Goal: Task Accomplishment & Management: Manage account settings

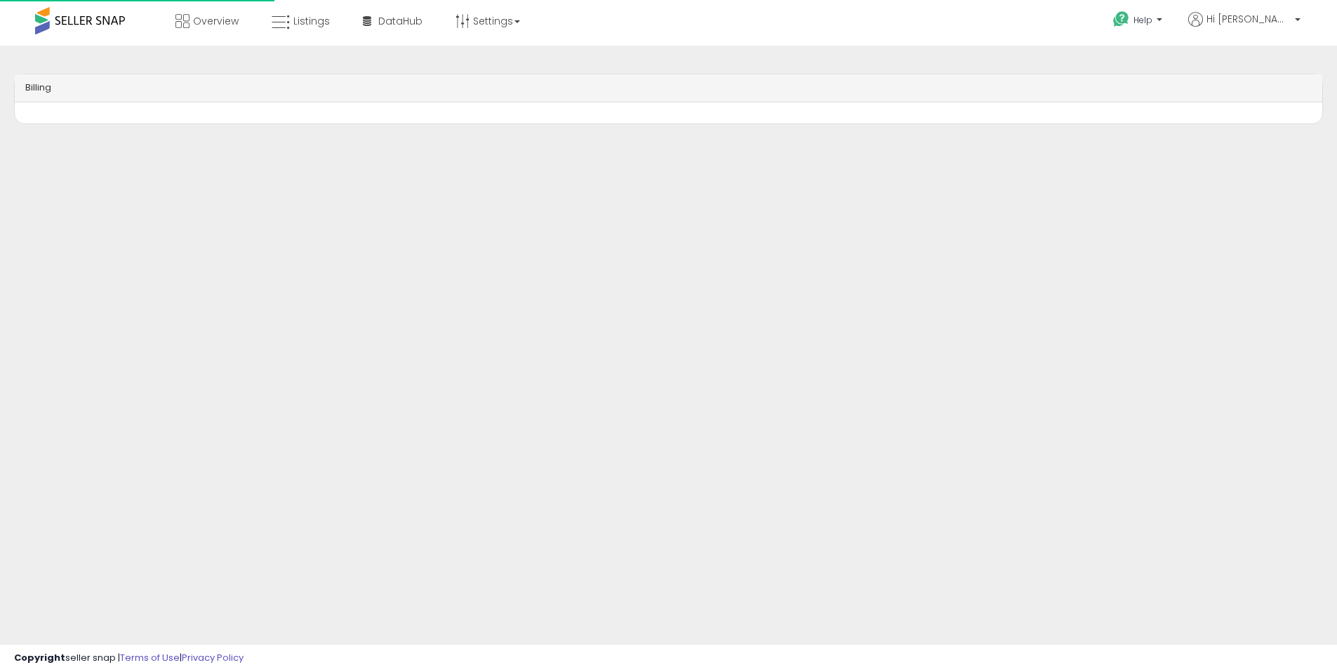
drag, startPoint x: 1265, startPoint y: 115, endPoint x: 1341, endPoint y: 127, distance: 76.7
click at [1336, 126] on html "Overview Listings DataHub" at bounding box center [668, 336] width 1337 height 672
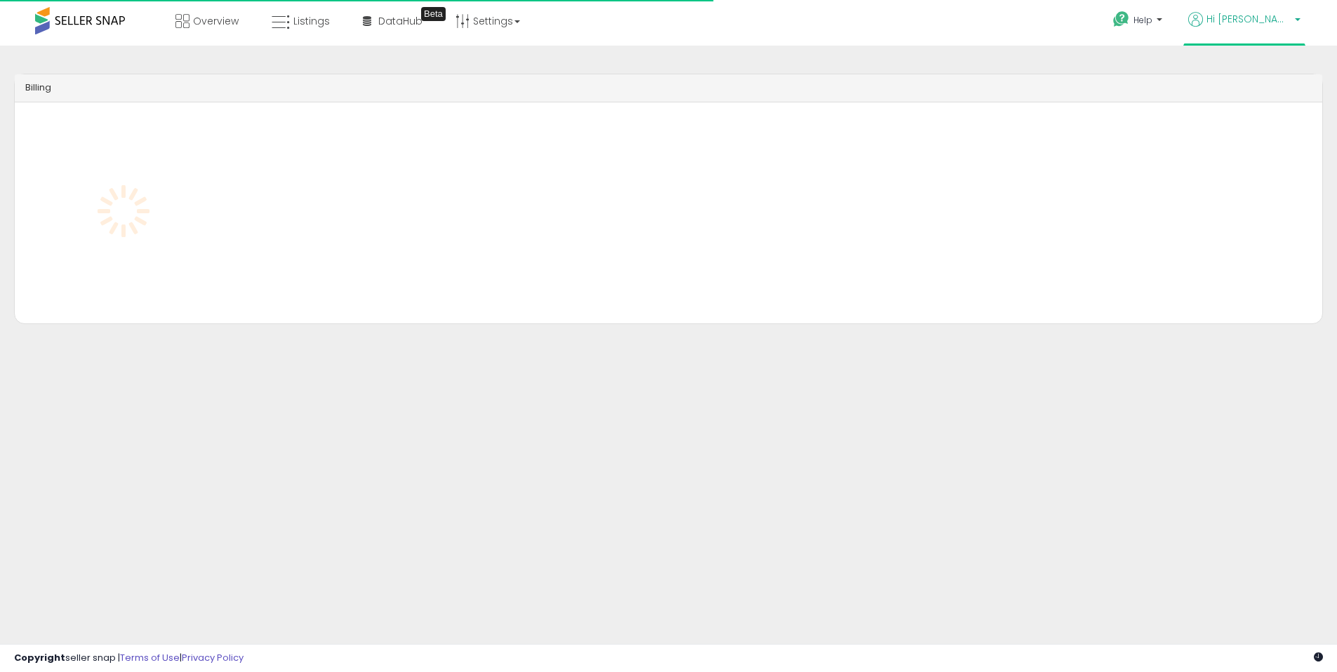
click at [1277, 27] on p "Hi [PERSON_NAME]" at bounding box center [1244, 21] width 112 height 18
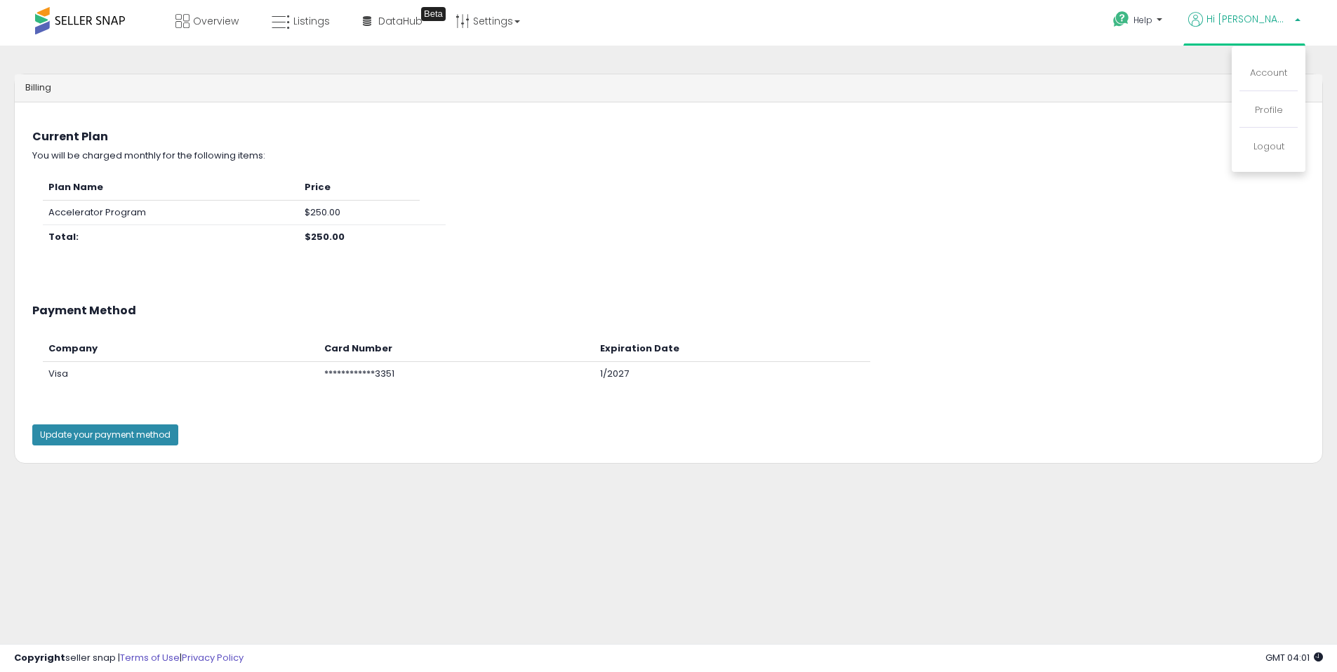
drag, startPoint x: 219, startPoint y: 406, endPoint x: 168, endPoint y: 438, distance: 59.6
click at [219, 406] on div "**********" at bounding box center [669, 349] width 1308 height 137
click at [157, 439] on button "Update your payment method" at bounding box center [105, 435] width 146 height 21
